Goal: Information Seeking & Learning: Check status

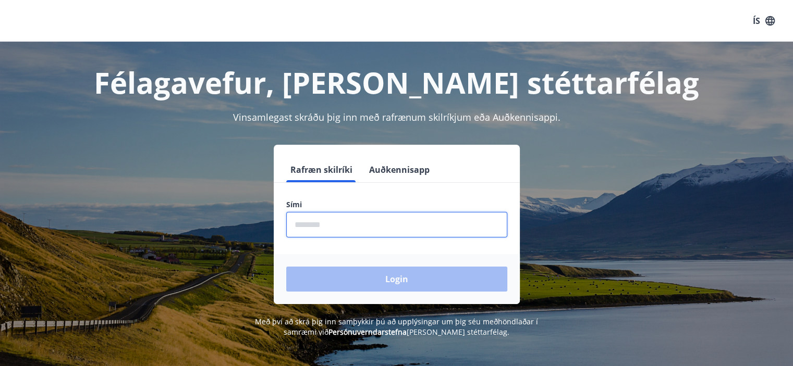
click at [348, 227] on input "phone" at bounding box center [396, 225] width 221 height 26
type input "********"
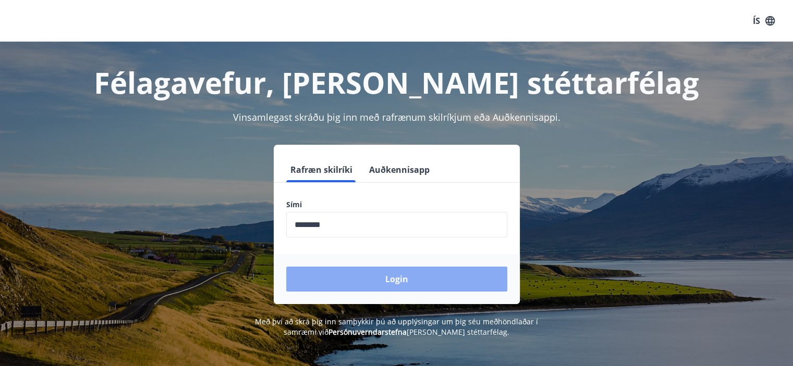
click at [392, 281] on button "Login" at bounding box center [396, 279] width 221 height 25
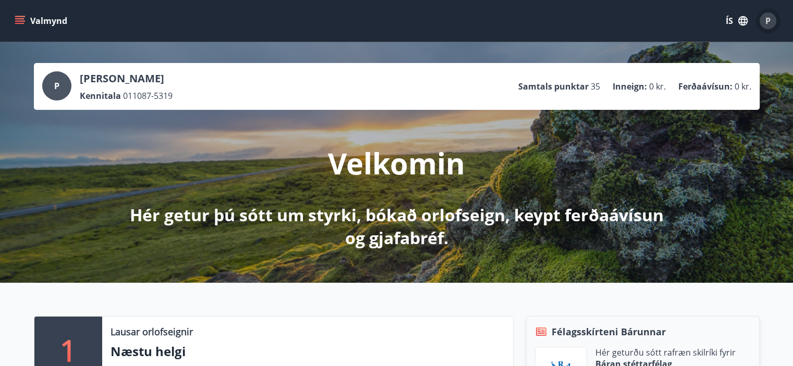
click at [772, 18] on div "P" at bounding box center [768, 21] width 17 height 17
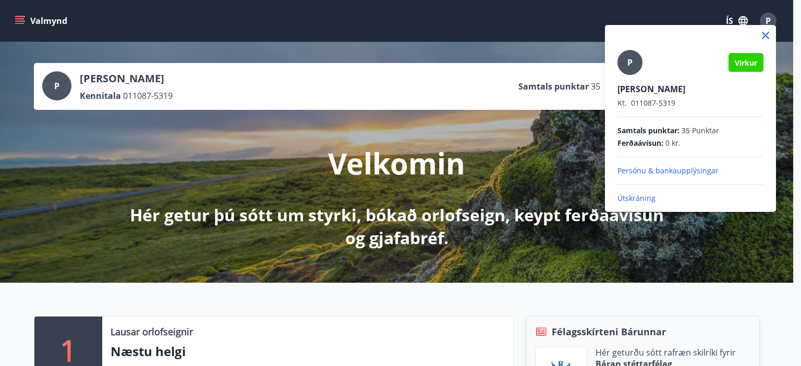
click at [746, 63] on span "Virkur" at bounding box center [745, 63] width 22 height 10
click at [732, 18] on div at bounding box center [400, 183] width 801 height 366
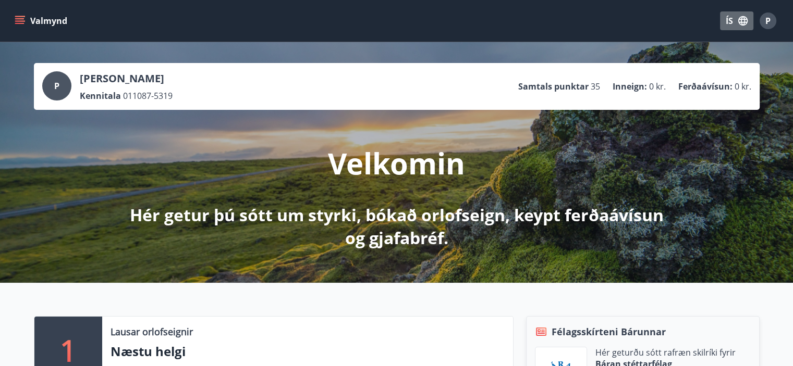
click at [732, 18] on button "ÍS" at bounding box center [736, 20] width 33 height 19
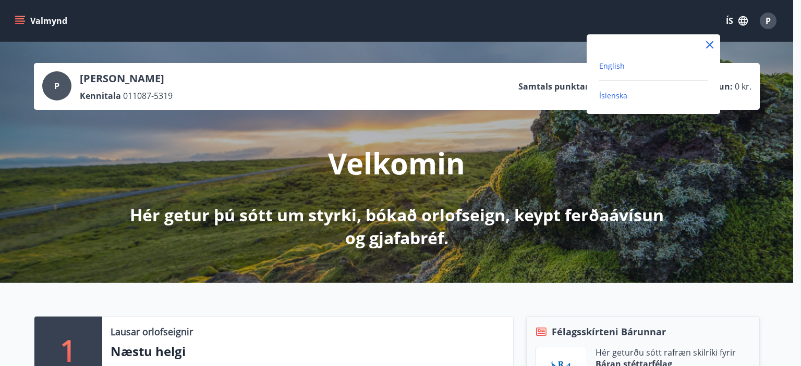
click at [611, 66] on span "English" at bounding box center [612, 66] width 26 height 10
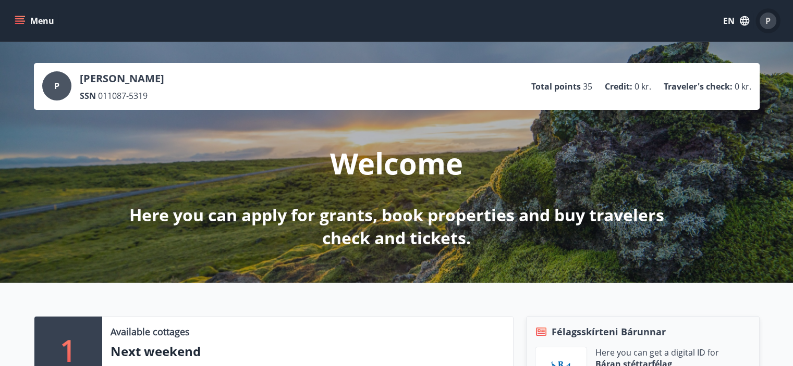
click at [765, 24] on span "P" at bounding box center [767, 20] width 5 height 11
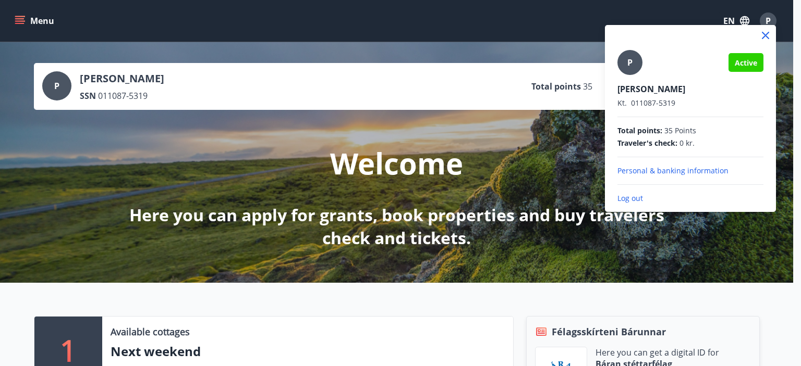
click at [21, 20] on div at bounding box center [400, 183] width 801 height 366
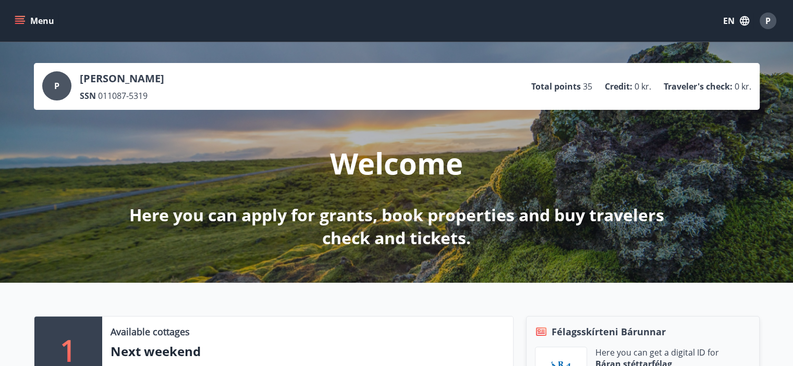
click at [21, 20] on icon "menu" at bounding box center [20, 21] width 10 height 10
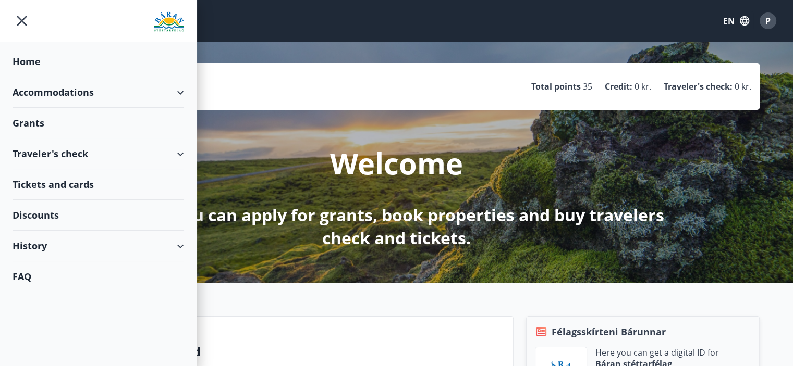
click at [99, 249] on div "History" at bounding box center [99, 246] width 172 height 31
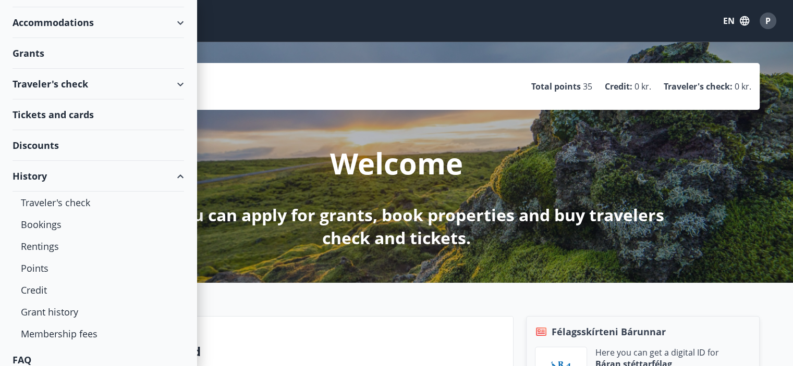
scroll to position [71, 0]
click at [83, 332] on div "Membership fees" at bounding box center [98, 333] width 155 height 22
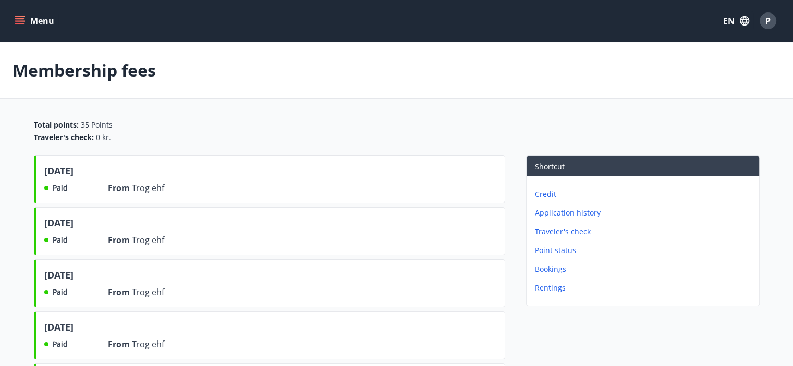
click at [25, 20] on icon "menu" at bounding box center [20, 20] width 11 height 1
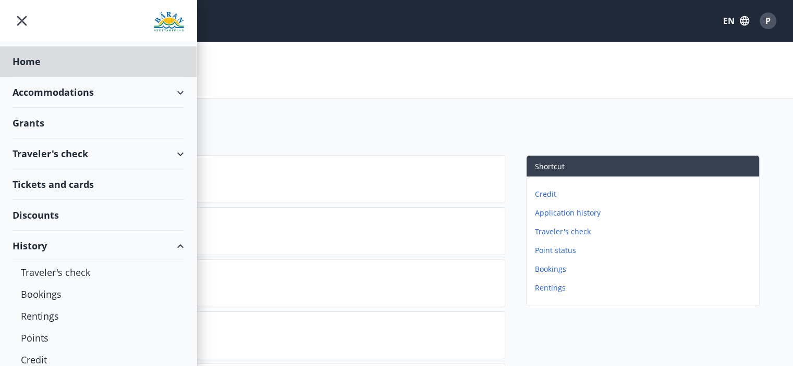
click at [43, 77] on div "Grants" at bounding box center [99, 61] width 172 height 31
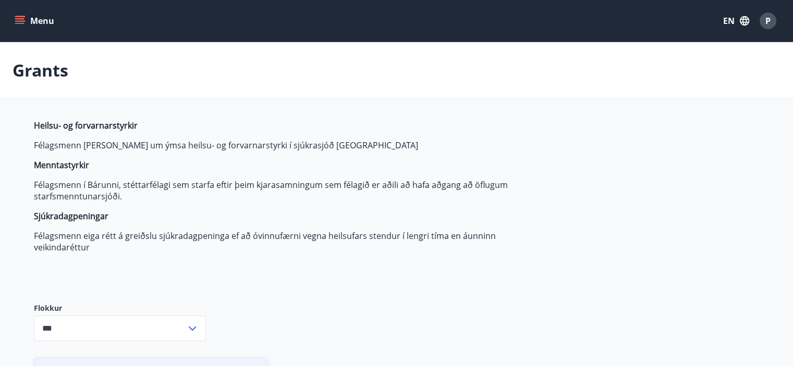
type input "***"
click at [18, 20] on icon "menu" at bounding box center [20, 21] width 10 height 10
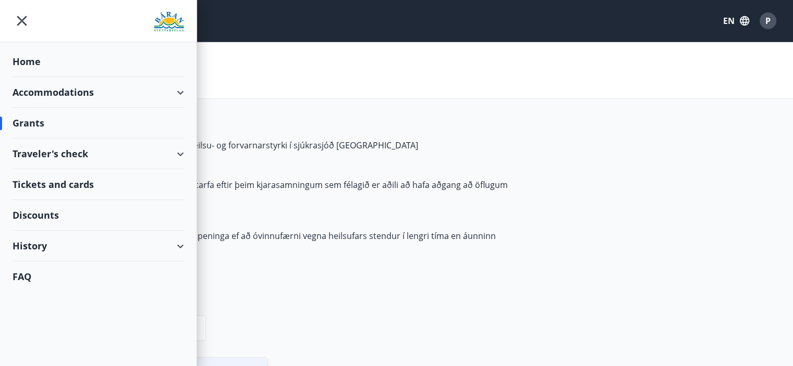
click at [77, 247] on div "History" at bounding box center [99, 246] width 172 height 31
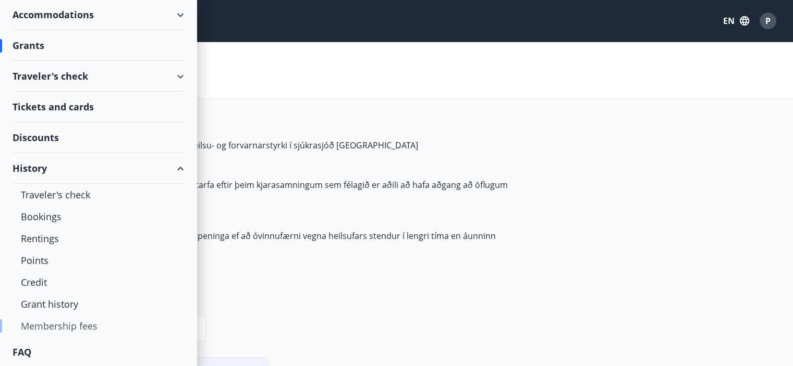
click at [69, 327] on div "Membership fees" at bounding box center [98, 326] width 155 height 22
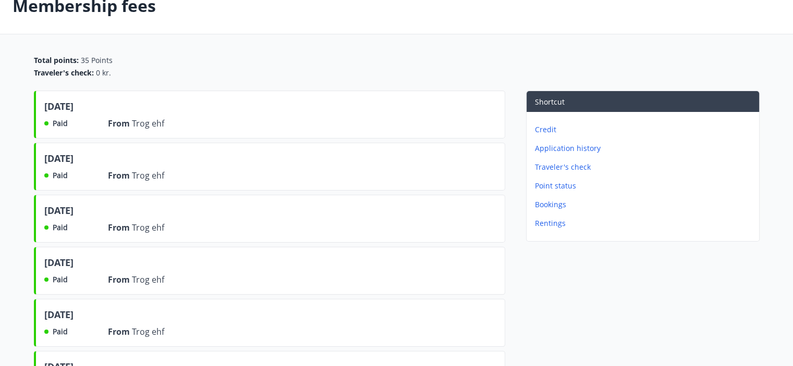
scroll to position [67, 0]
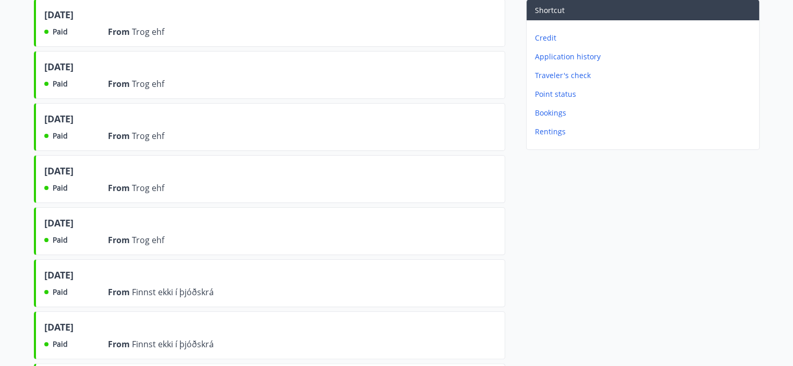
scroll to position [0, 0]
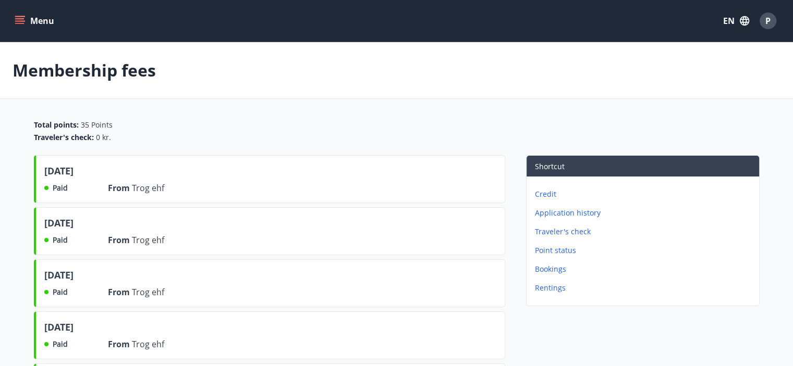
click at [559, 211] on p "Application history" at bounding box center [645, 213] width 220 height 10
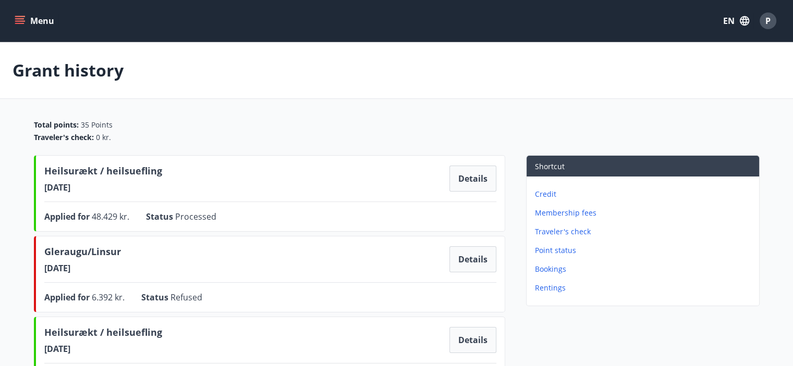
click at [770, 17] on div "P" at bounding box center [768, 21] width 17 height 17
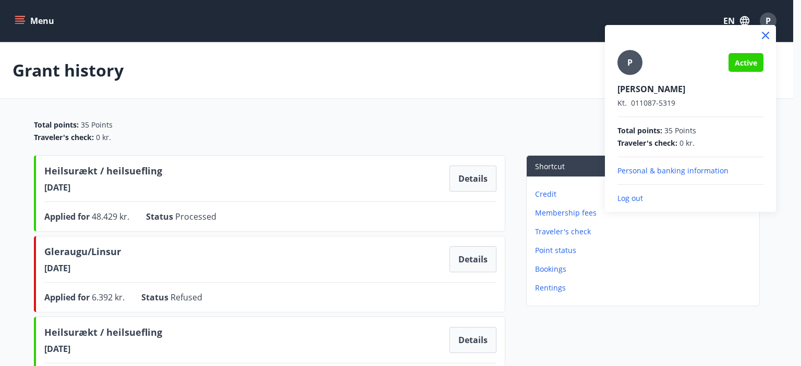
click at [630, 195] on p "Log out" at bounding box center [690, 198] width 146 height 10
